Goal: Navigation & Orientation: Find specific page/section

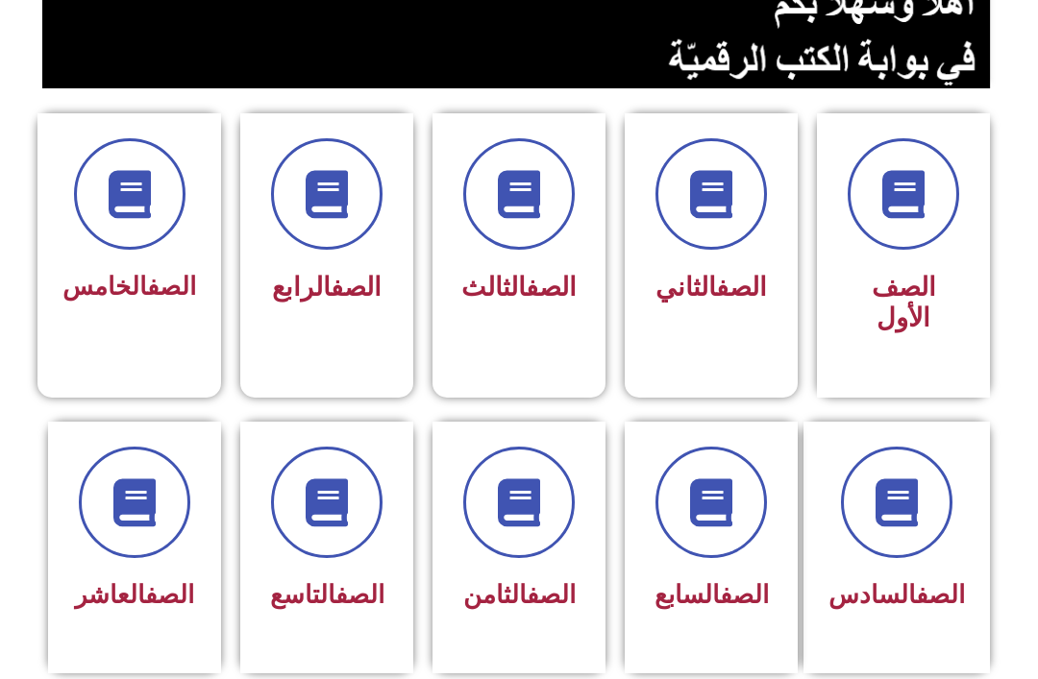
scroll to position [426, 0]
click at [708, 512] on icon at bounding box center [711, 503] width 48 height 48
click at [527, 580] on link "الصف" at bounding box center [551, 594] width 49 height 29
click at [520, 479] on icon at bounding box center [519, 503] width 48 height 48
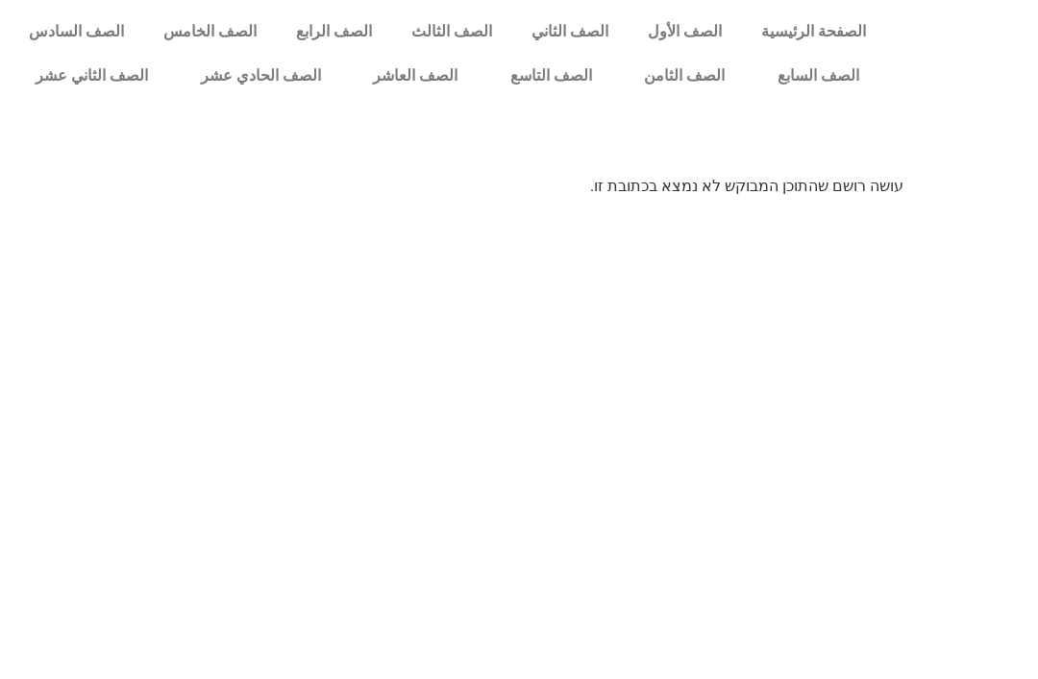
click at [802, 77] on link "الصف السابع" at bounding box center [818, 76] width 135 height 44
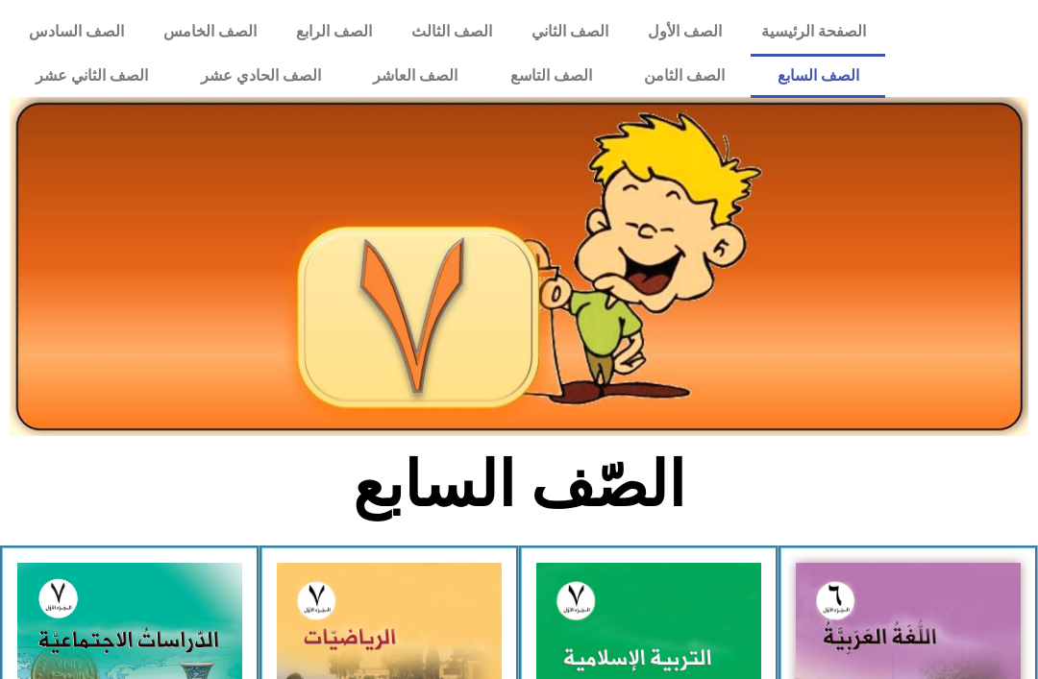
click at [669, 58] on link "الصف الثامن" at bounding box center [685, 76] width 134 height 44
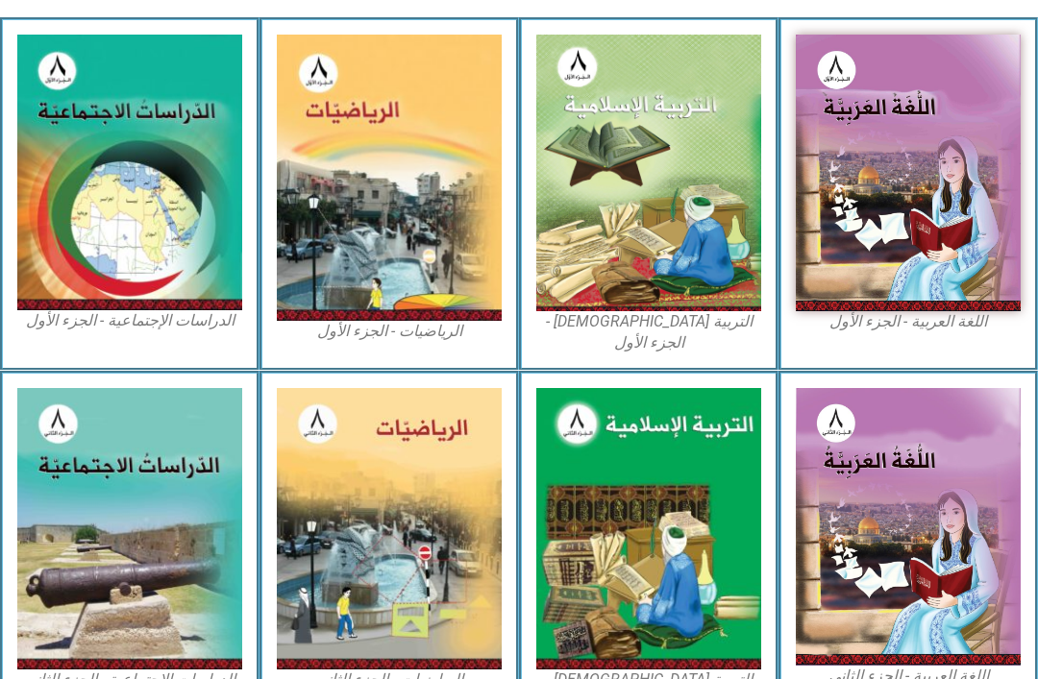
scroll to position [528, 0]
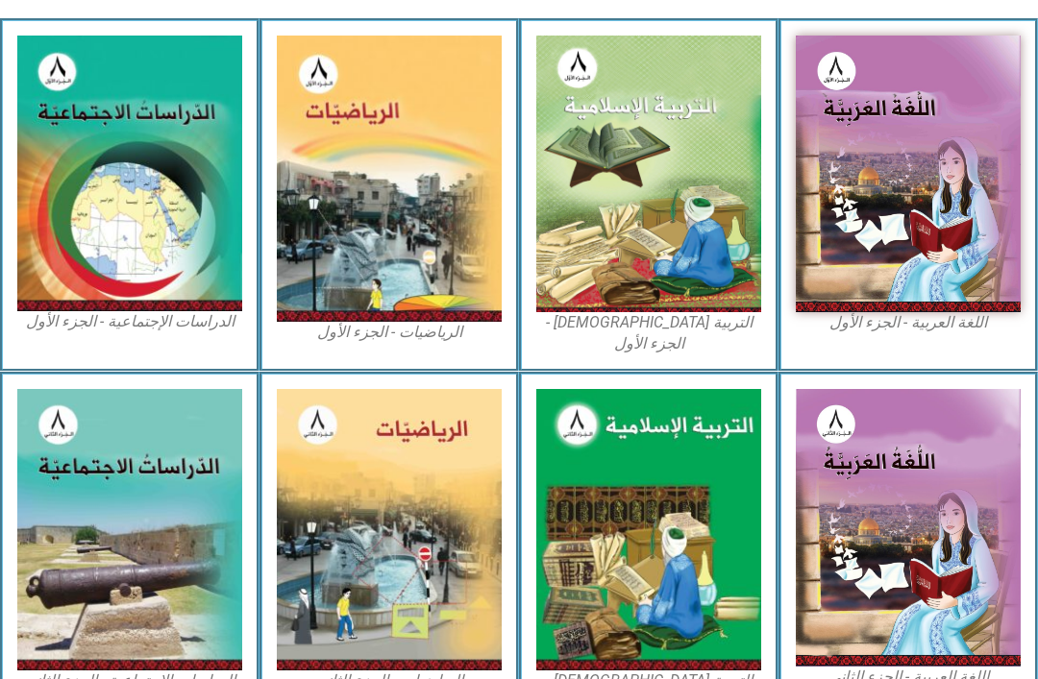
click at [680, 214] on img at bounding box center [648, 174] width 225 height 277
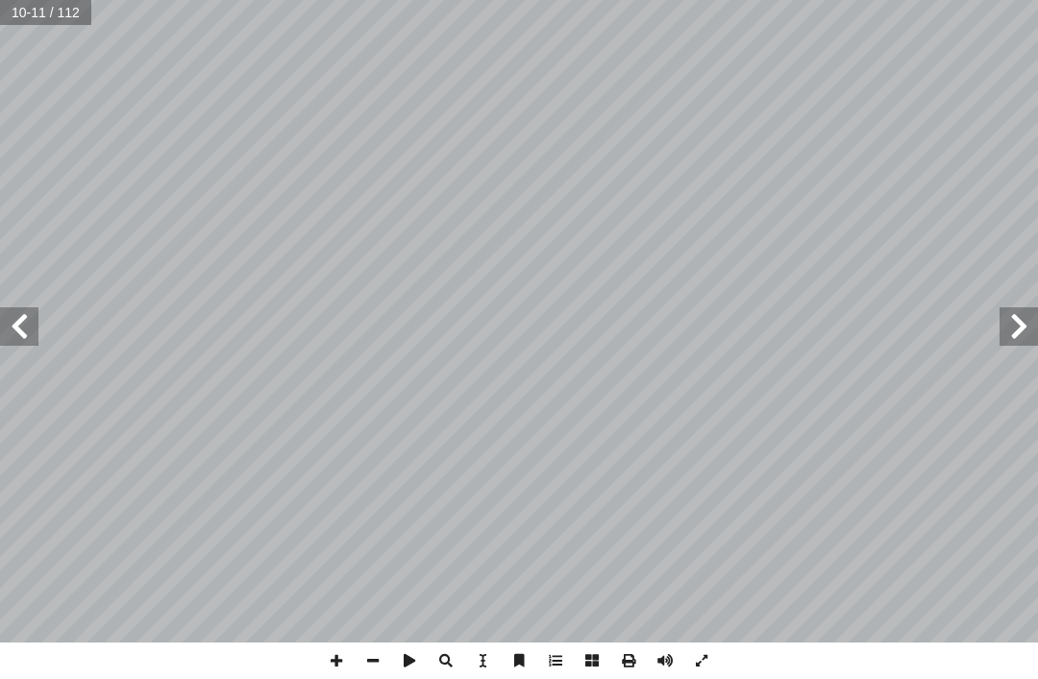
click at [1003, 330] on span at bounding box center [1018, 327] width 38 height 38
click at [13, 325] on span at bounding box center [19, 327] width 38 height 38
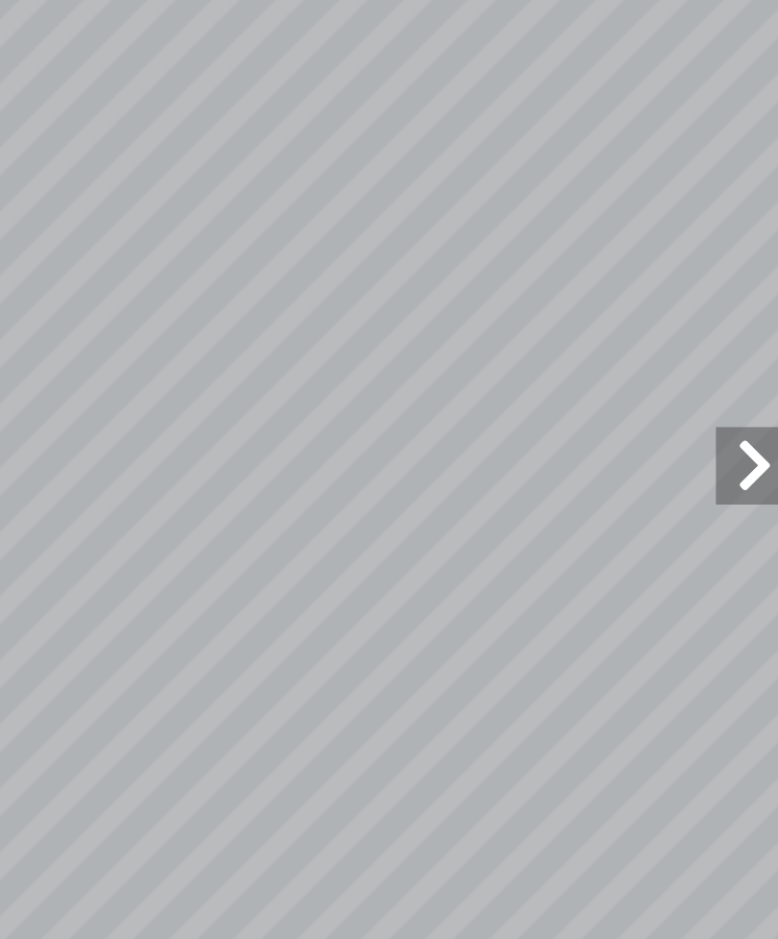
click at [740, 437] on span at bounding box center [759, 456] width 38 height 38
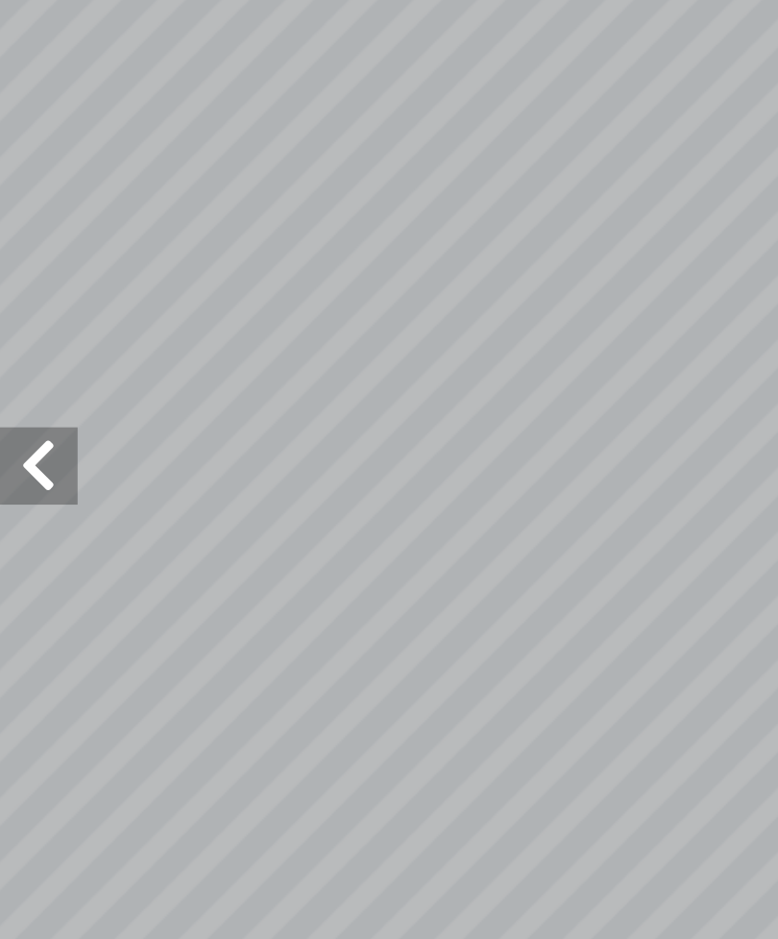
click at [16, 437] on span at bounding box center [19, 456] width 38 height 38
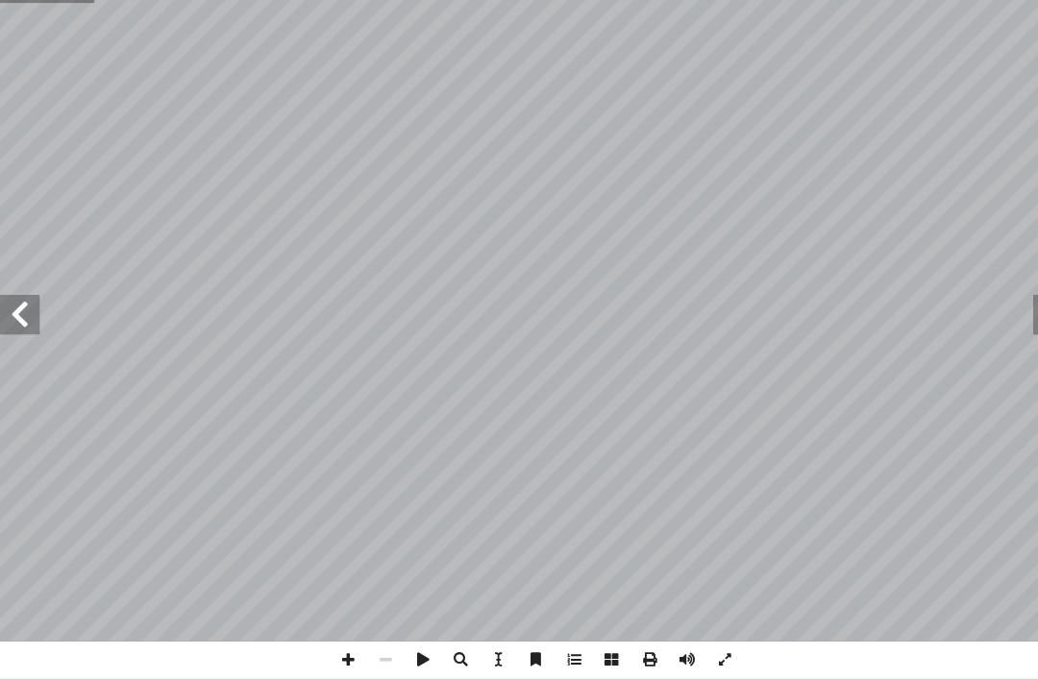
click at [14, 308] on span at bounding box center [19, 327] width 38 height 38
